Goal: Information Seeking & Learning: Learn about a topic

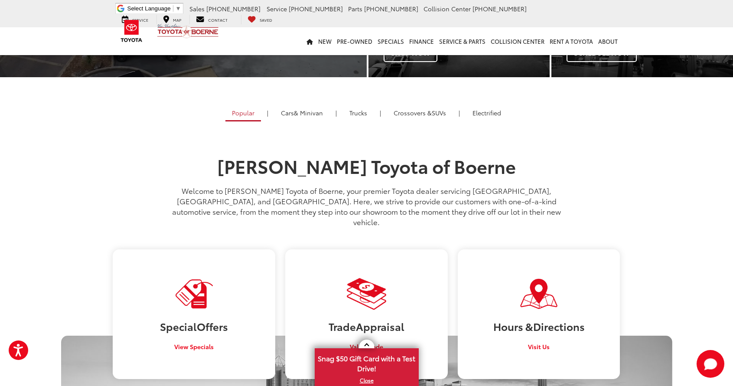
scroll to position [217, 0]
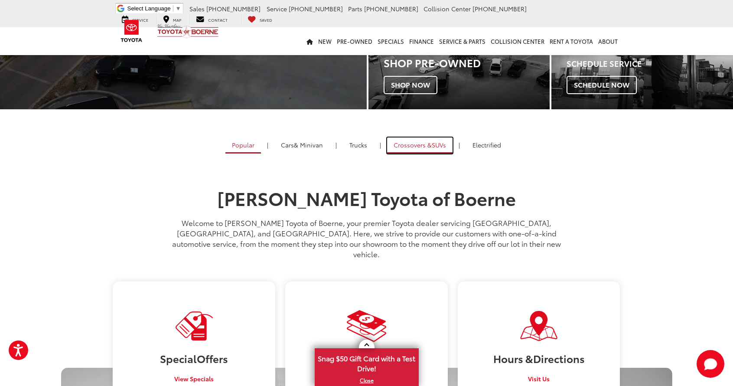
click at [428, 142] on span "Crossovers &" at bounding box center [413, 144] width 38 height 9
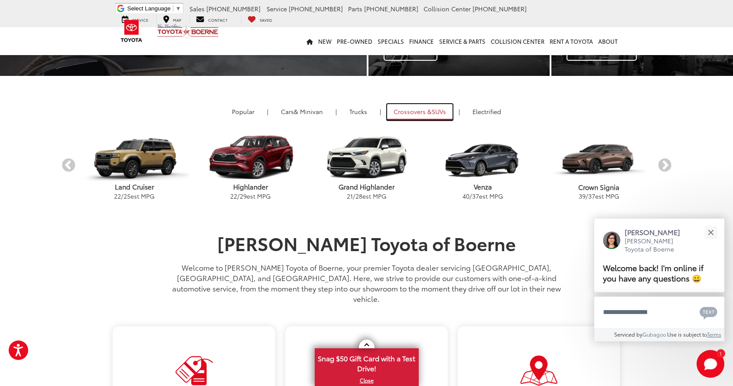
scroll to position [260, 0]
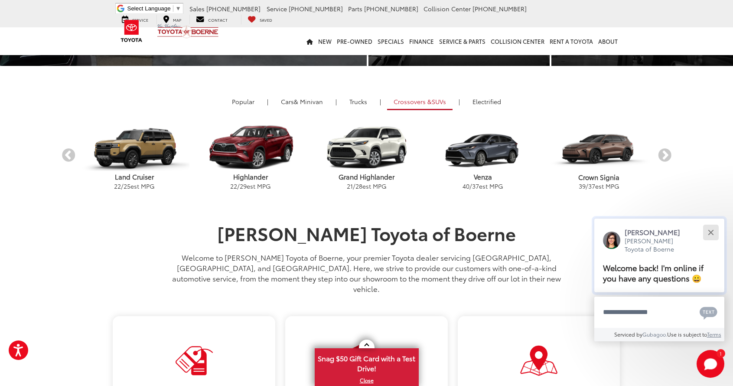
click at [511, 229] on button "Close" at bounding box center [711, 232] width 19 height 19
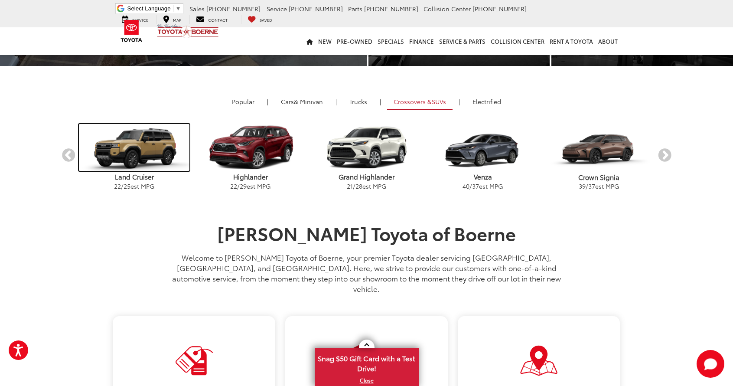
click at [145, 171] on link "carousel" at bounding box center [134, 147] width 116 height 49
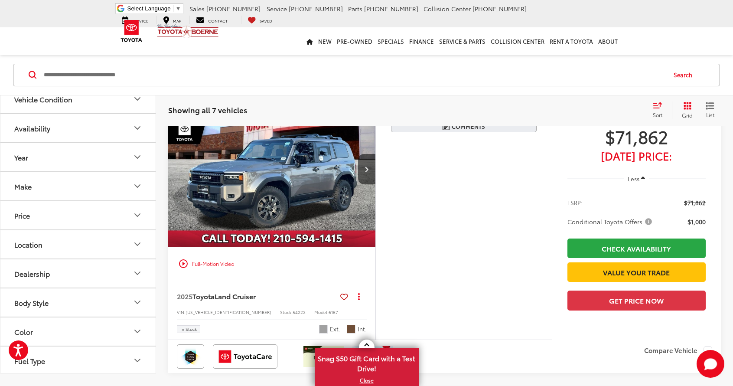
scroll to position [130, 0]
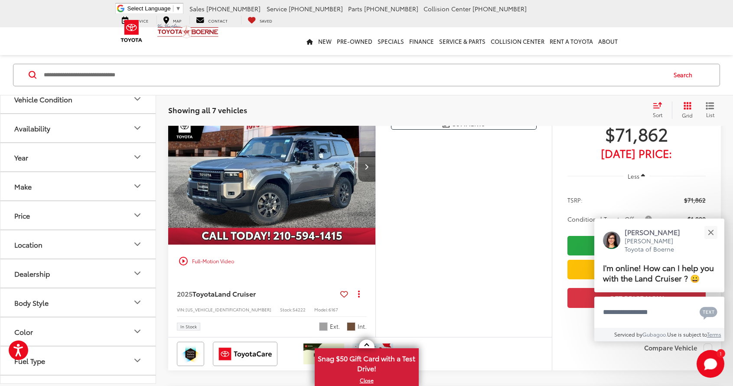
click at [366, 169] on icon "Next image" at bounding box center [367, 166] width 4 height 6
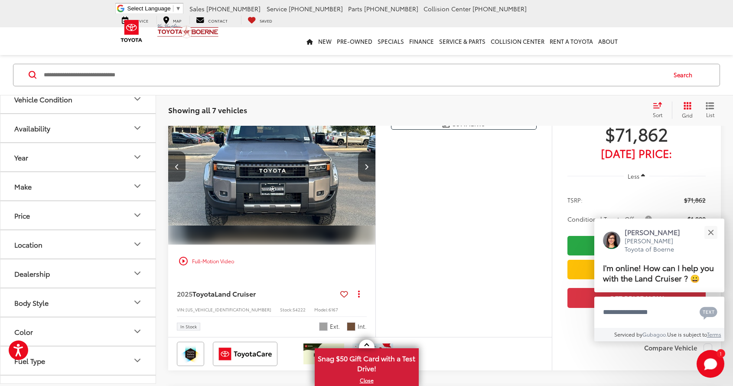
click at [366, 169] on icon "Next image" at bounding box center [367, 166] width 4 height 6
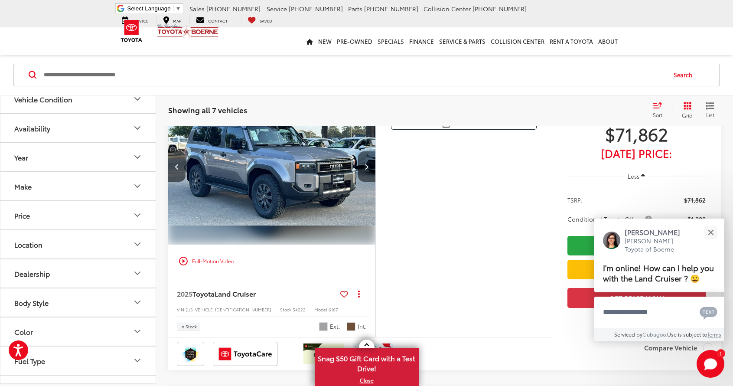
click at [366, 169] on icon "Next image" at bounding box center [367, 166] width 4 height 6
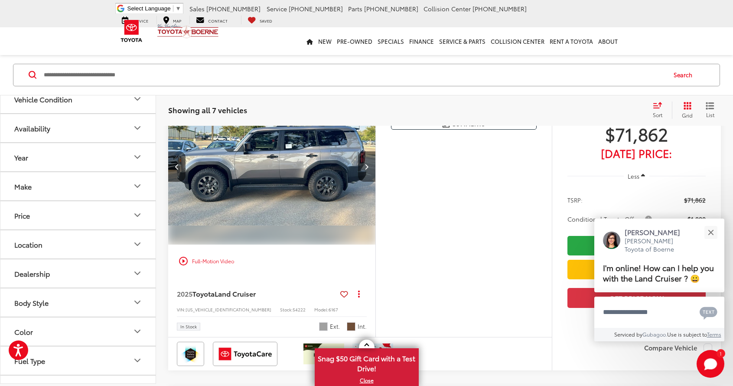
click at [366, 169] on icon "Next image" at bounding box center [367, 166] width 4 height 6
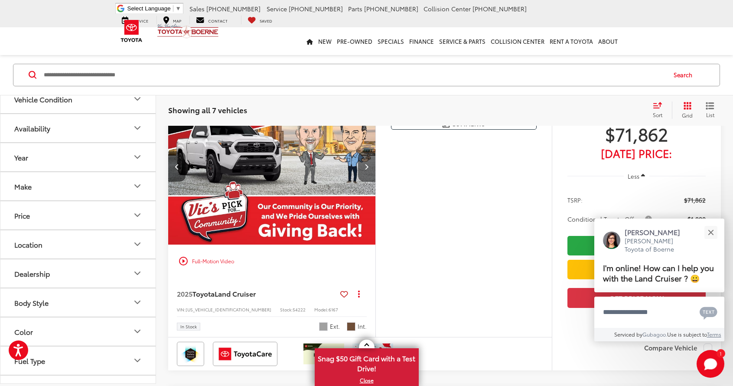
click at [366, 169] on icon "Next image" at bounding box center [367, 166] width 4 height 6
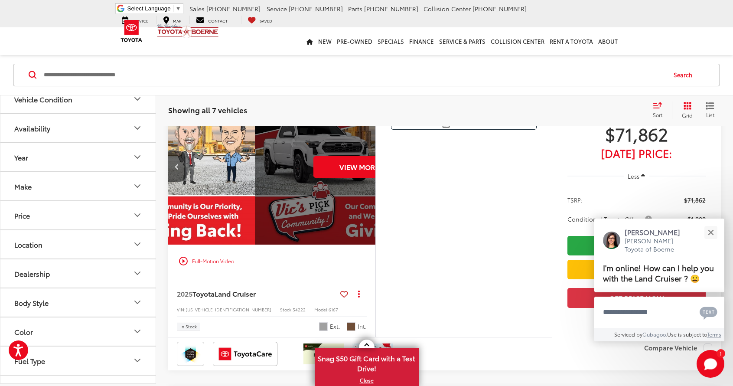
scroll to position [0, 1042]
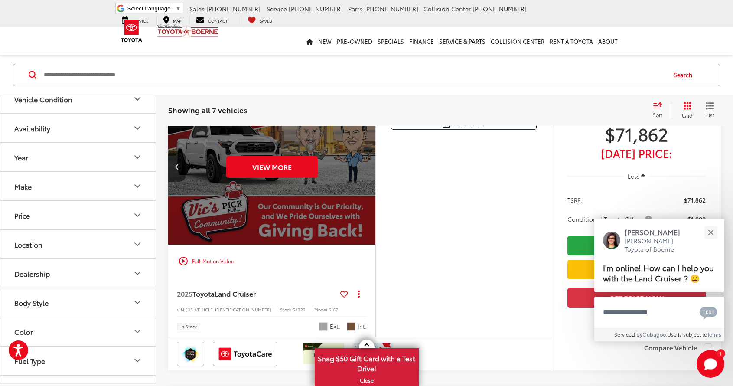
click at [366, 169] on div "View More" at bounding box center [272, 167] width 209 height 157
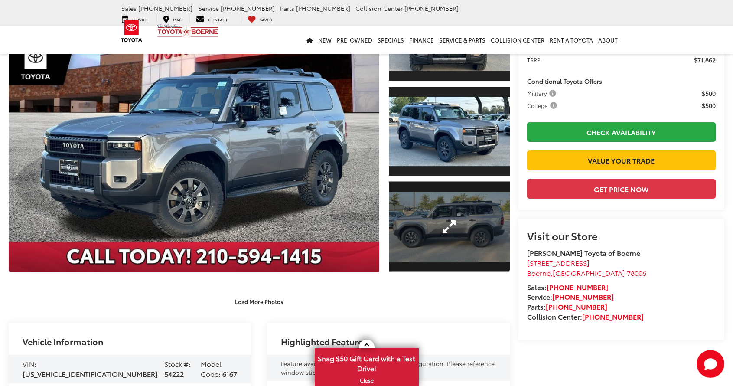
scroll to position [104, 0]
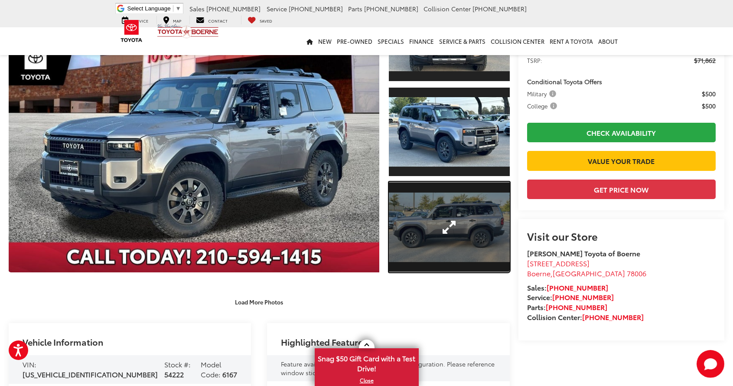
click at [456, 210] on link "Expand Photo 3" at bounding box center [449, 227] width 121 height 91
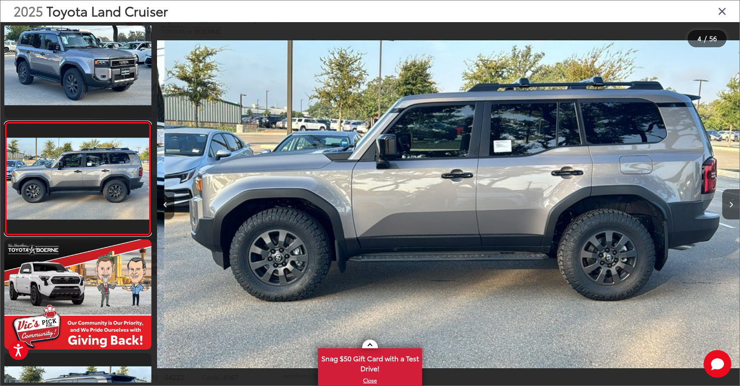
scroll to position [0, 1747]
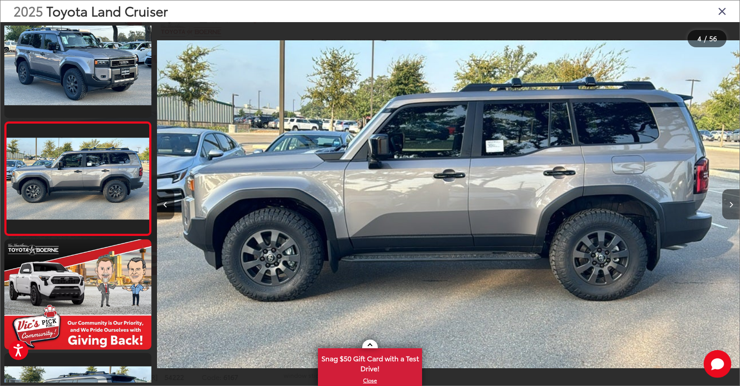
click at [730, 205] on icon "Next image" at bounding box center [731, 205] width 4 height 6
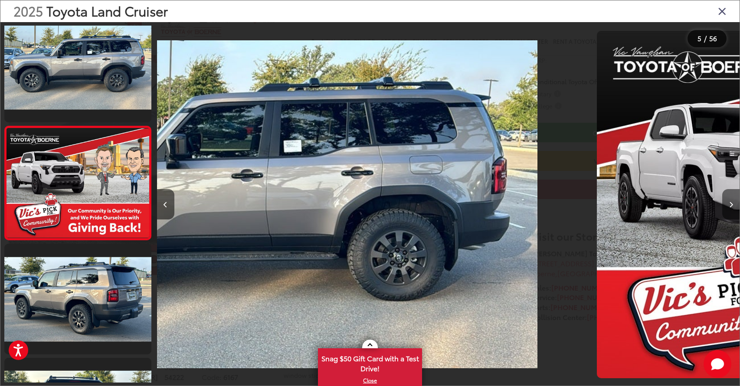
scroll to position [359, 0]
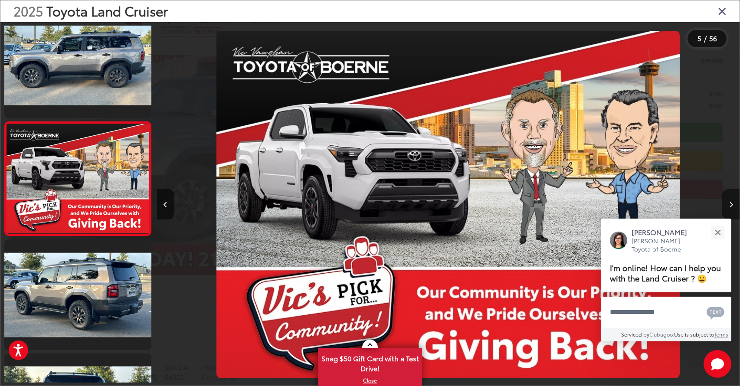
click at [730, 205] on icon "Next image" at bounding box center [731, 205] width 4 height 6
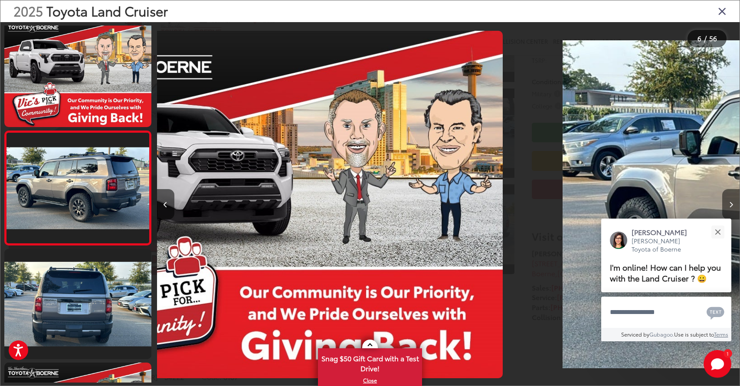
scroll to position [473, 0]
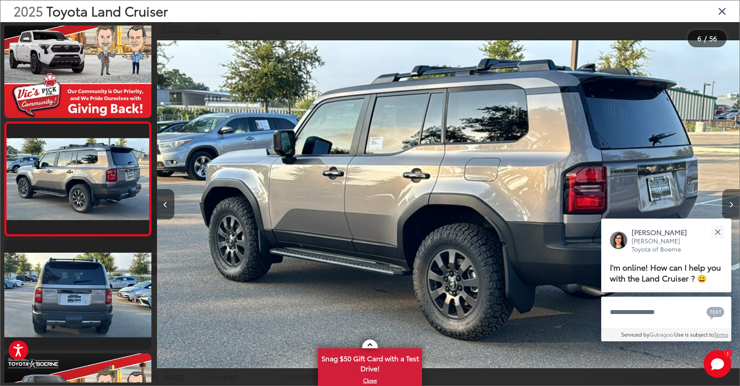
click at [730, 205] on icon "Next image" at bounding box center [731, 205] width 4 height 6
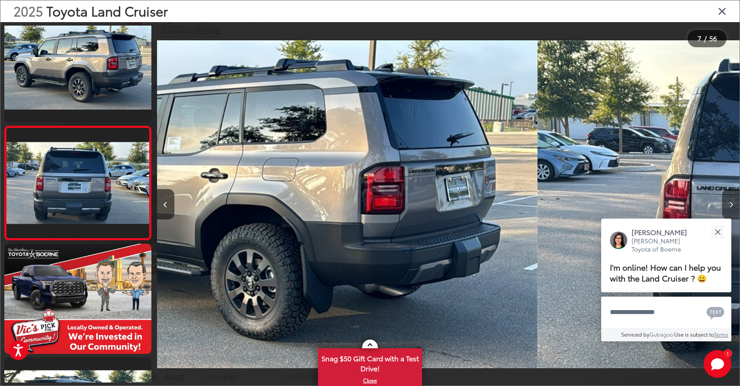
scroll to position [587, 0]
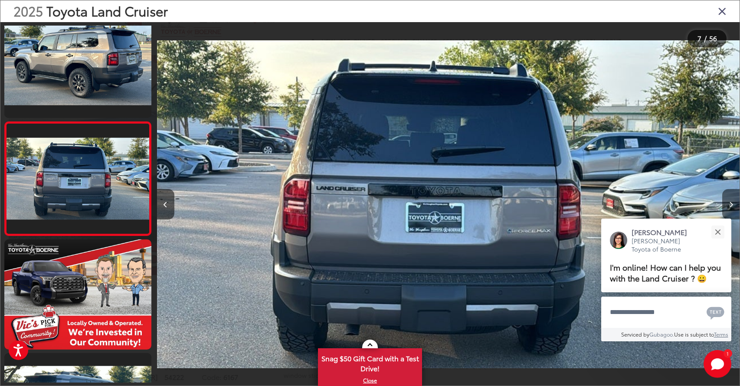
click at [730, 205] on icon "Next image" at bounding box center [731, 205] width 4 height 6
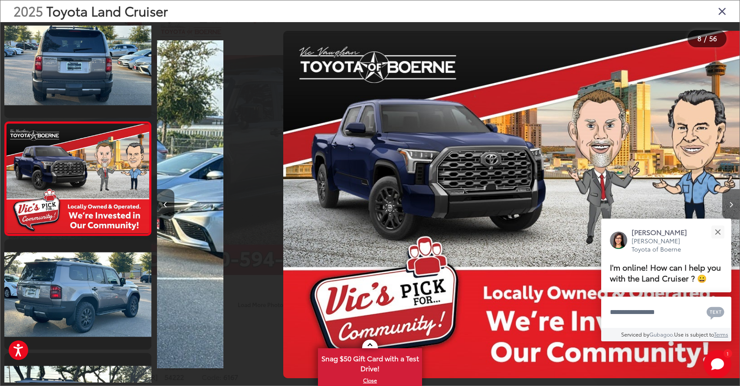
scroll to position [0, 4077]
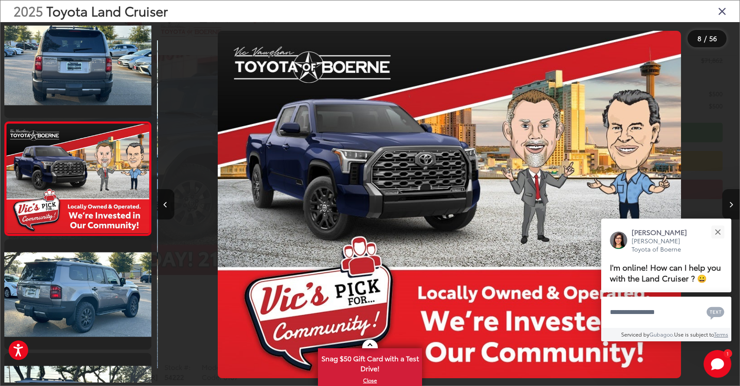
click at [730, 205] on icon "Next image" at bounding box center [731, 205] width 4 height 6
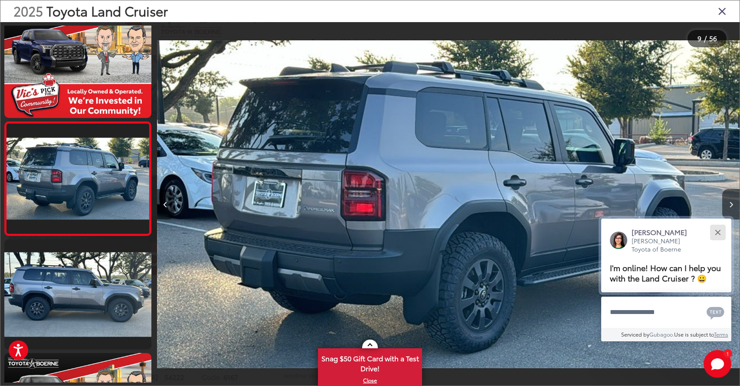
scroll to position [0, 4659]
click at [716, 230] on div "Close" at bounding box center [718, 232] width 6 height 6
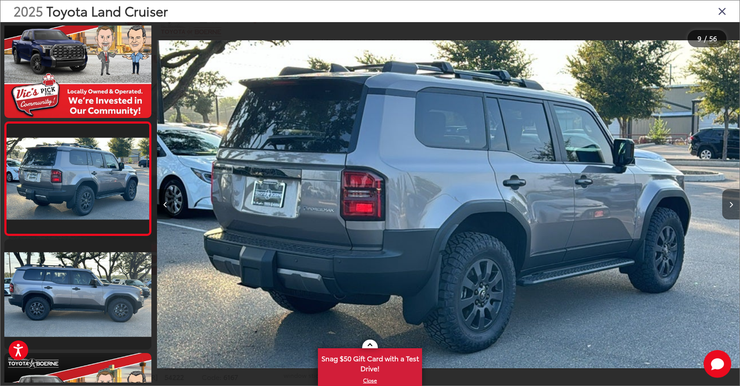
click at [730, 209] on button "Next image" at bounding box center [730, 204] width 17 height 30
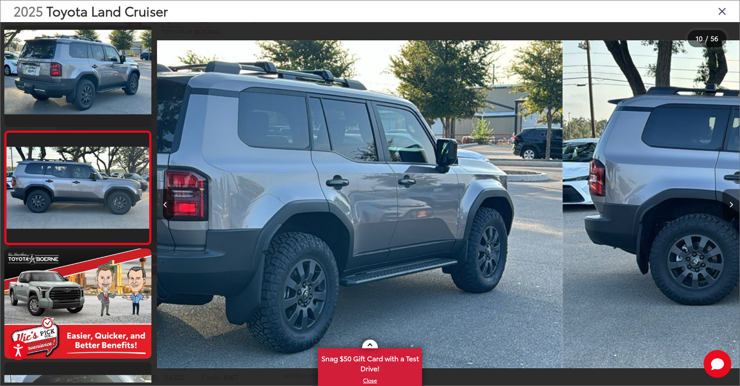
scroll to position [927, 0]
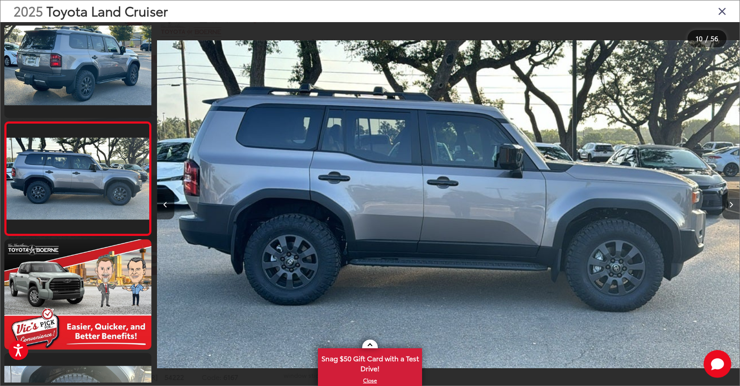
click at [730, 209] on button "Next image" at bounding box center [730, 204] width 17 height 30
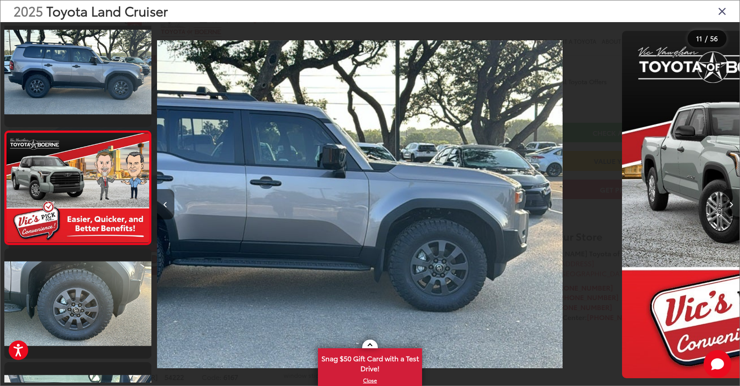
scroll to position [0, 0]
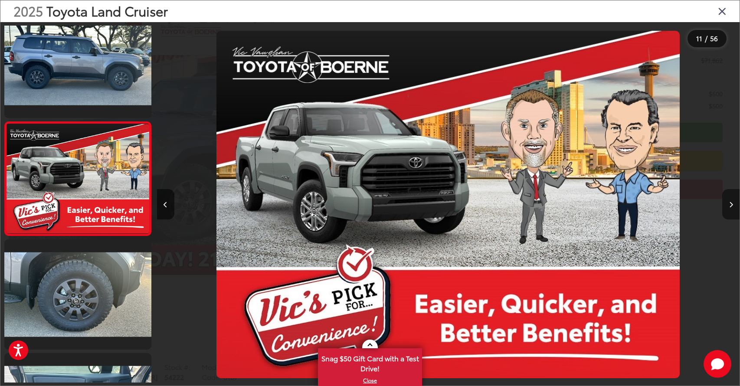
click at [730, 209] on button "Next image" at bounding box center [730, 204] width 17 height 30
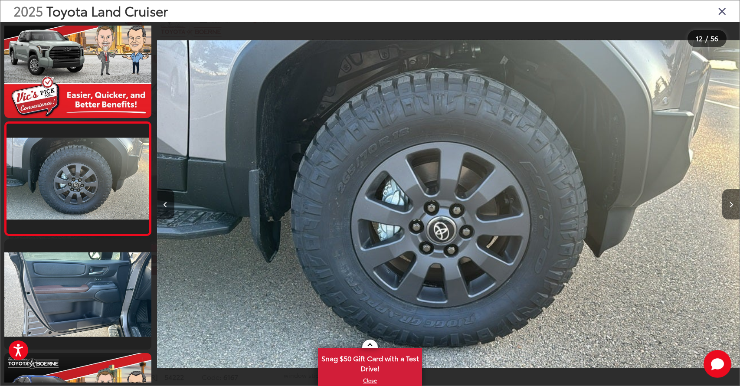
click at [724, 10] on icon "Close gallery" at bounding box center [722, 10] width 9 height 11
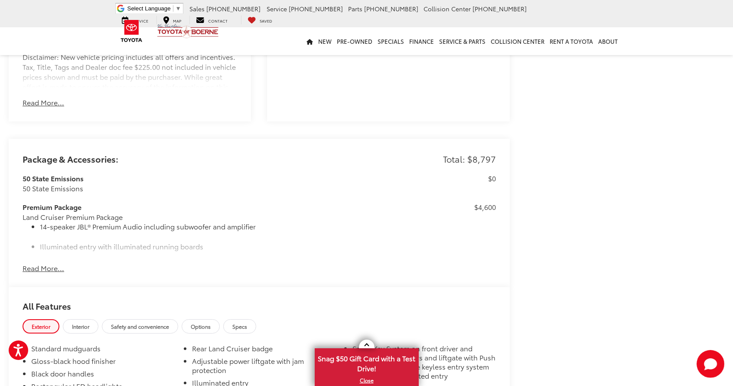
click at [50, 269] on button "Read More..." at bounding box center [44, 268] width 42 height 10
